Goal: Task Accomplishment & Management: Manage account settings

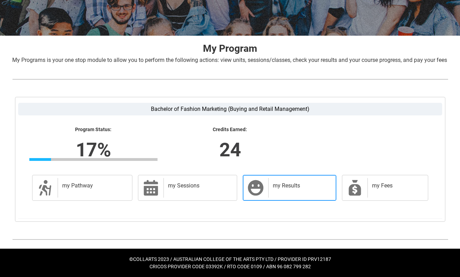
click at [292, 188] on h2 "my Results" at bounding box center [301, 185] width 56 height 7
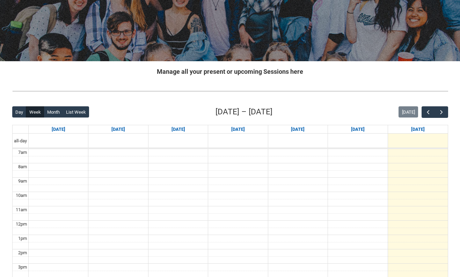
scroll to position [147, 0]
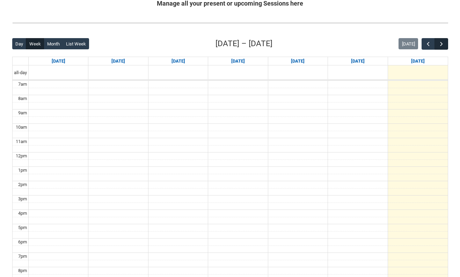
click at [443, 42] on span "button" at bounding box center [441, 44] width 7 height 7
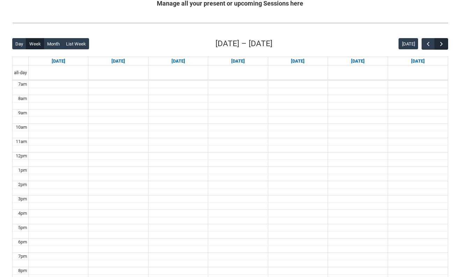
click at [443, 42] on span "button" at bounding box center [441, 44] width 7 height 7
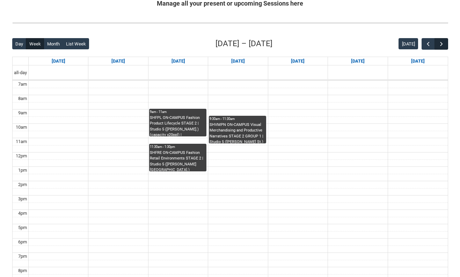
click at [443, 42] on span "button" at bounding box center [441, 44] width 7 height 7
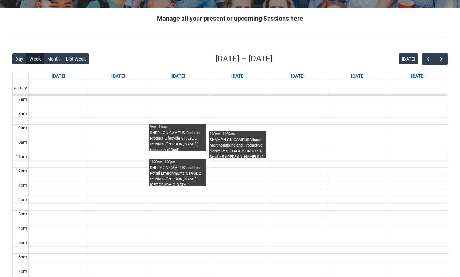
scroll to position [121, 0]
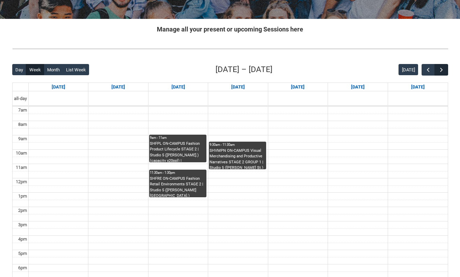
click at [437, 64] on button "button" at bounding box center [441, 70] width 13 height 12
click at [439, 65] on button "button" at bounding box center [441, 70] width 13 height 12
click at [439, 69] on span "button" at bounding box center [441, 69] width 7 height 7
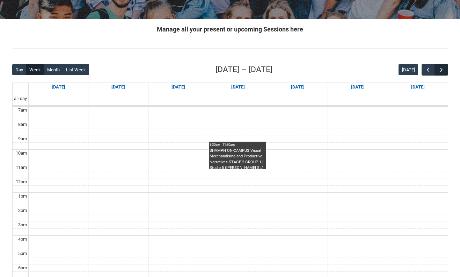
click at [439, 69] on span "button" at bounding box center [441, 69] width 7 height 7
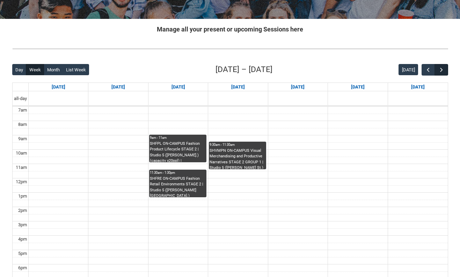
click at [439, 69] on span "button" at bounding box center [441, 69] width 7 height 7
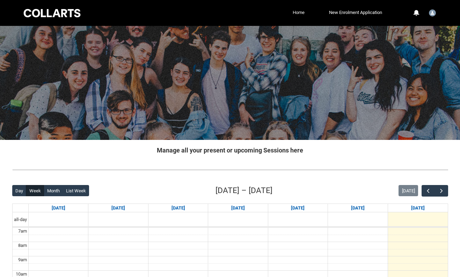
click at [298, 11] on link "Home" at bounding box center [298, 12] width 15 height 10
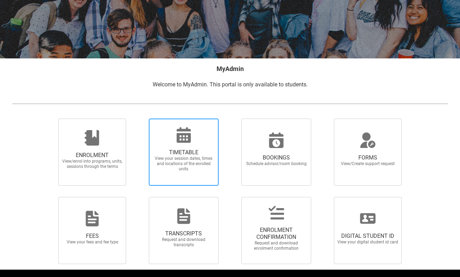
scroll to position [87, 0]
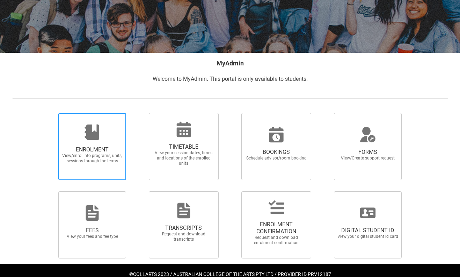
click at [108, 153] on span "View/enrol into programs, units, sessions through the terms" at bounding box center [91, 158] width 61 height 10
click at [50, 113] on input "ENROLMENT View/enrol into programs, units, sessions through the terms" at bounding box center [50, 112] width 0 height 0
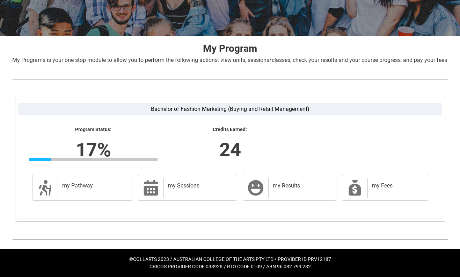
scroll to position [112, 0]
click at [181, 192] on div "my Sessions" at bounding box center [198, 188] width 71 height 20
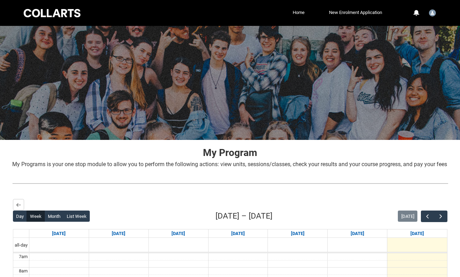
scroll to position [0, 0]
click at [19, 207] on lightning-primitive-icon "button" at bounding box center [18, 204] width 5 height 5
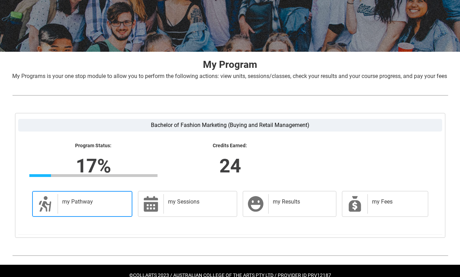
scroll to position [91, 0]
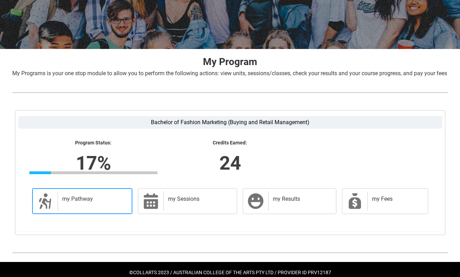
click at [79, 214] on link "my Pathway my Pathway" at bounding box center [82, 201] width 101 height 26
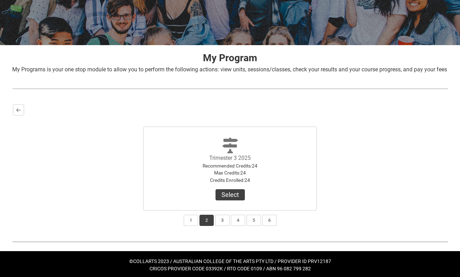
scroll to position [95, 0]
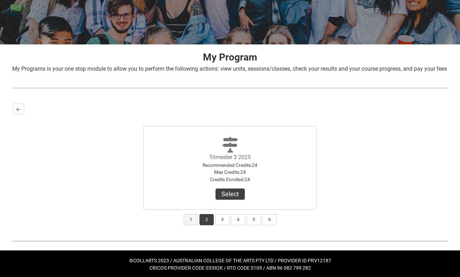
click at [185, 225] on button "1" at bounding box center [191, 219] width 14 height 11
click at [200, 225] on button "2" at bounding box center [206, 219] width 14 height 11
click at [234, 199] on button "Select" at bounding box center [230, 193] width 29 height 11
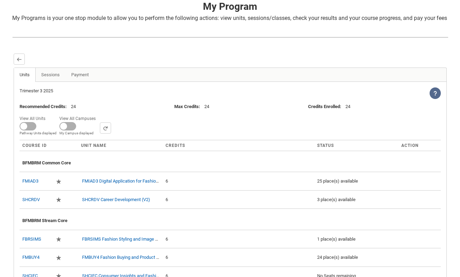
scroll to position [146, 0]
click at [66, 130] on span at bounding box center [67, 126] width 17 height 8
click at [98, 114] on input "View All Campuses Campus filter displayed My Campus displayed" at bounding box center [98, 113] width 0 height 0
checkbox input "true"
select select
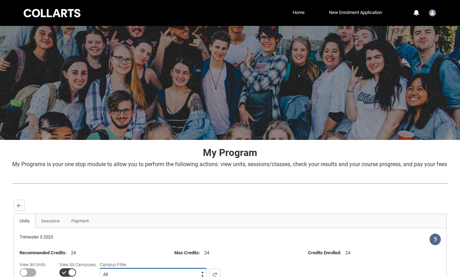
scroll to position [0, 0]
click at [431, 11] on img "User Profile Student.jrogers.20252899" at bounding box center [432, 12] width 7 height 7
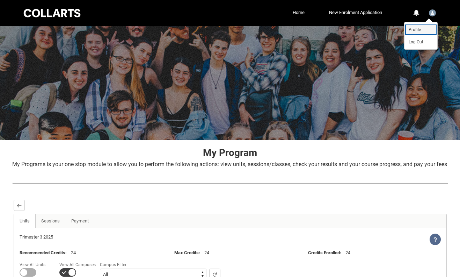
click at [422, 28] on link "Profile" at bounding box center [420, 30] width 33 height 12
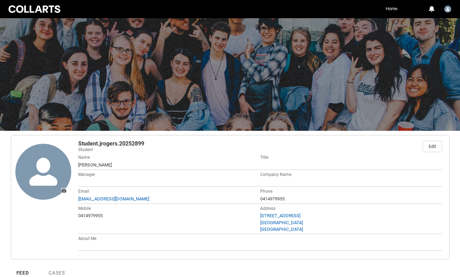
click at [387, 10] on link "Home" at bounding box center [391, 8] width 15 height 10
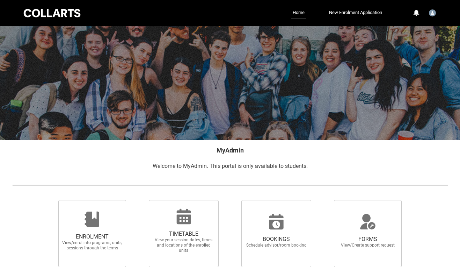
scroll to position [60, 0]
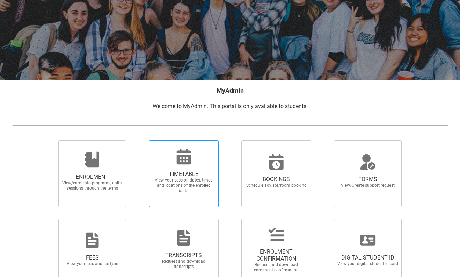
click at [195, 183] on span "View your session dates, times and locations of the enrolled units" at bounding box center [183, 185] width 61 height 16
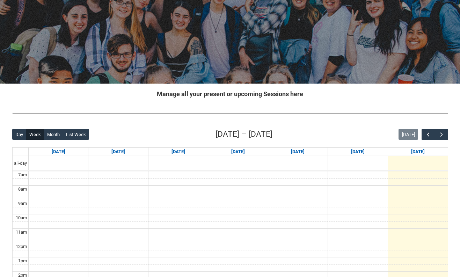
scroll to position [60, 0]
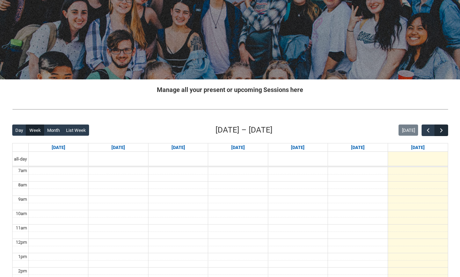
click at [442, 132] on span "button" at bounding box center [441, 130] width 7 height 7
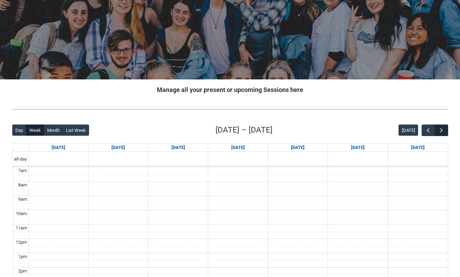
click at [440, 130] on span "button" at bounding box center [441, 130] width 7 height 7
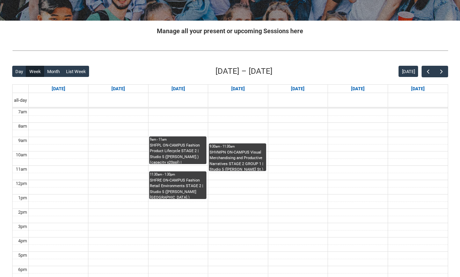
scroll to position [131, 0]
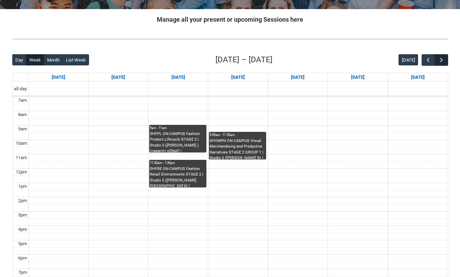
click at [441, 62] on span "button" at bounding box center [441, 60] width 7 height 7
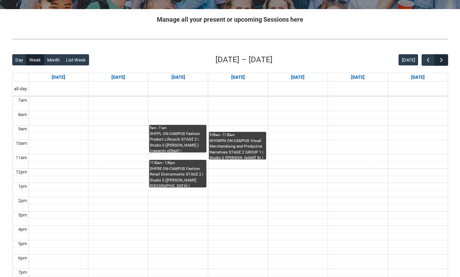
click at [441, 62] on span "button" at bounding box center [441, 60] width 7 height 7
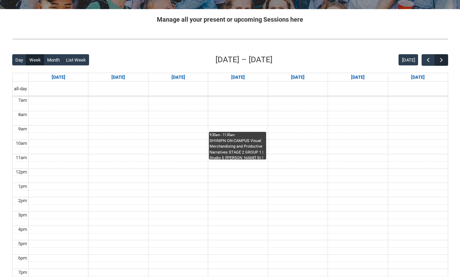
click at [441, 62] on span "button" at bounding box center [441, 60] width 7 height 7
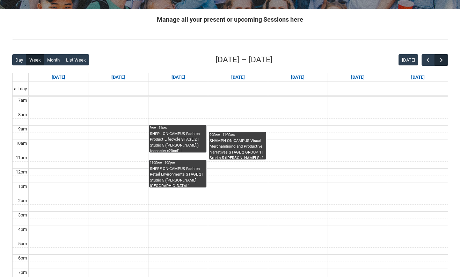
click at [441, 62] on span "button" at bounding box center [441, 60] width 7 height 7
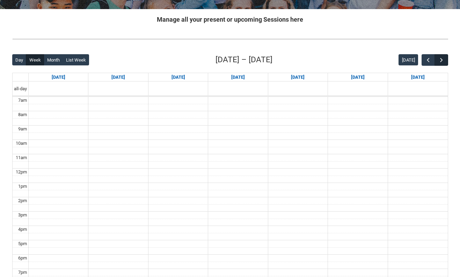
click at [441, 62] on span "button" at bounding box center [441, 60] width 7 height 7
click at [424, 60] on button "button" at bounding box center [428, 60] width 13 height 12
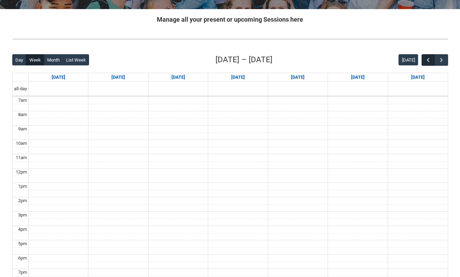
click at [424, 60] on button "button" at bounding box center [428, 60] width 13 height 12
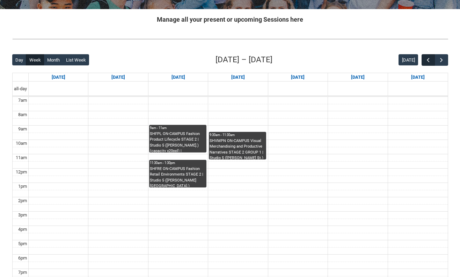
click at [424, 60] on button "button" at bounding box center [428, 60] width 13 height 12
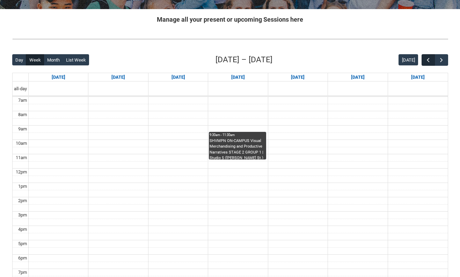
click at [424, 60] on button "button" at bounding box center [428, 60] width 13 height 12
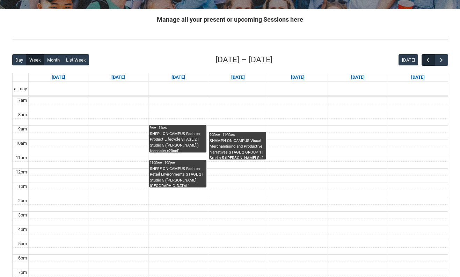
click at [424, 60] on button "button" at bounding box center [428, 60] width 13 height 12
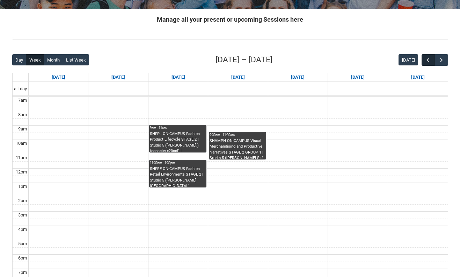
click at [424, 60] on button "button" at bounding box center [428, 60] width 13 height 12
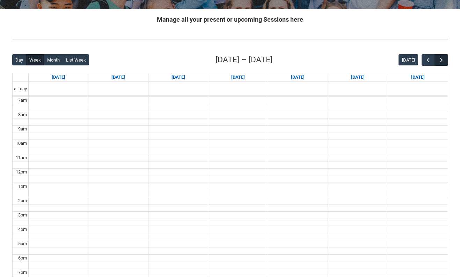
click at [444, 63] on span "button" at bounding box center [441, 60] width 7 height 7
